Goal: Information Seeking & Learning: Find specific fact

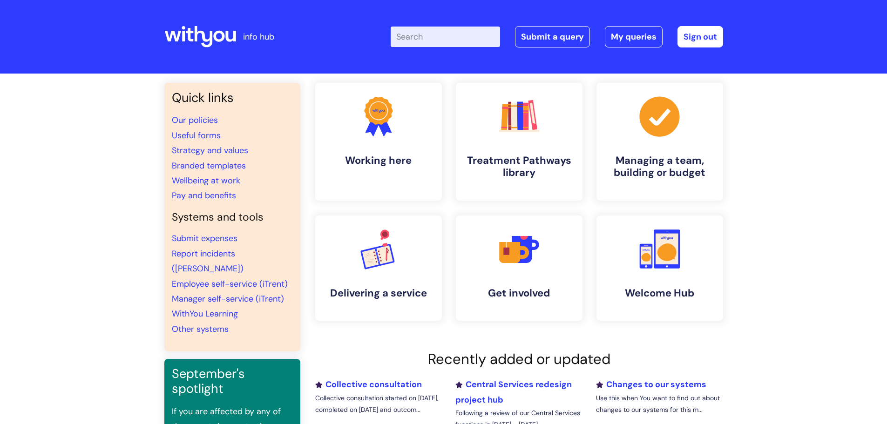
click at [422, 38] on input "Enter your search term here..." at bounding box center [444, 37] width 109 height 20
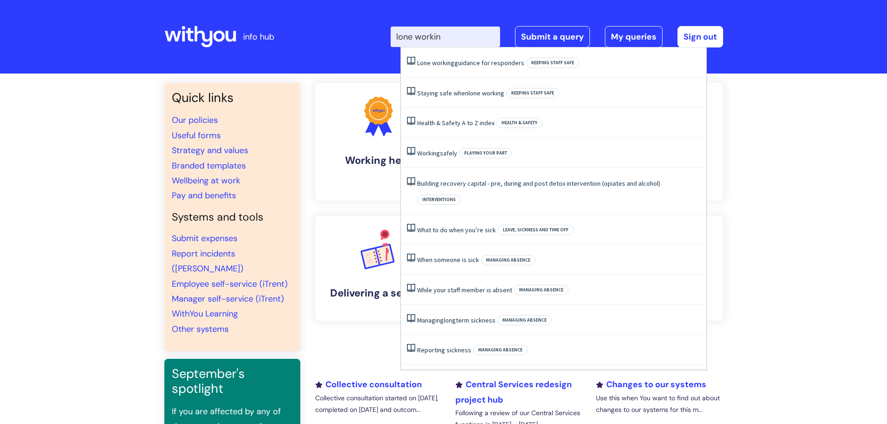
type input "lone working"
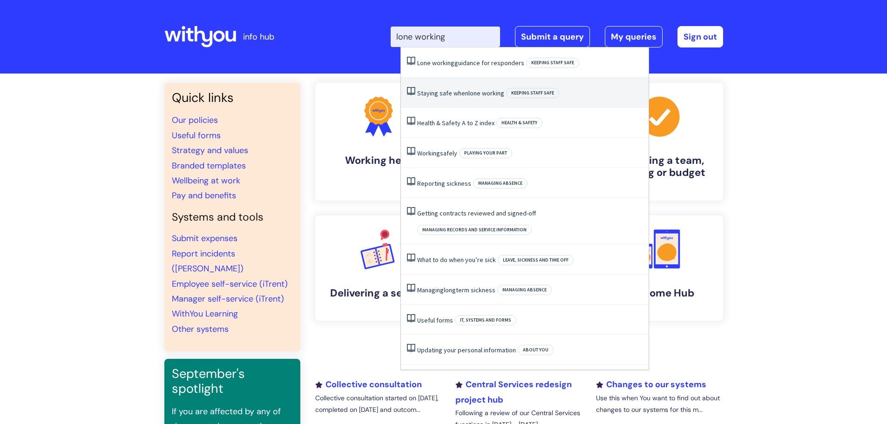
click at [443, 89] on link "Staying safe when lone working" at bounding box center [460, 93] width 87 height 8
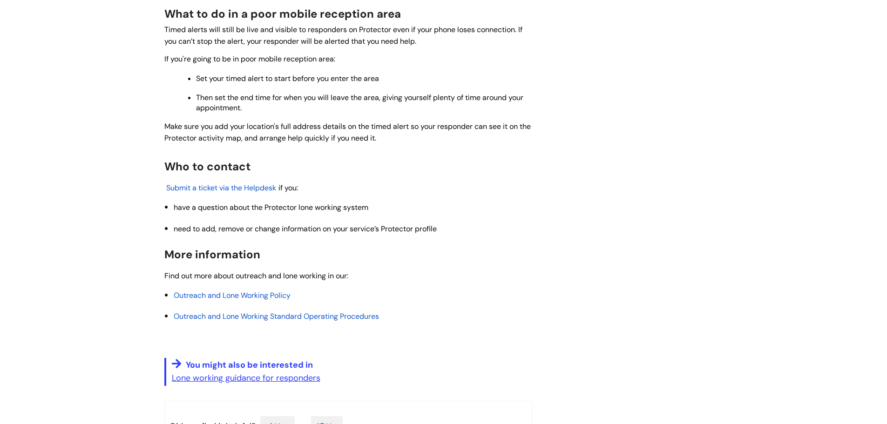
scroll to position [1303, 0]
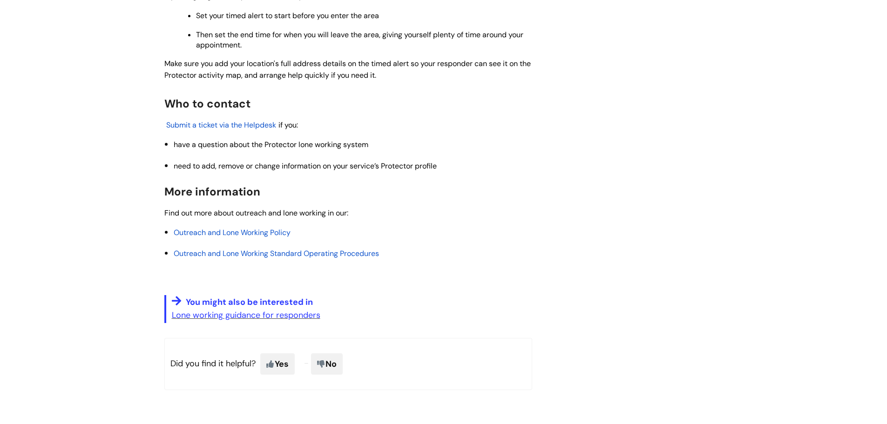
click at [261, 230] on span "Outreach and Lone Working Policy" at bounding box center [232, 233] width 117 height 10
